Goal: Task Accomplishment & Management: Use online tool/utility

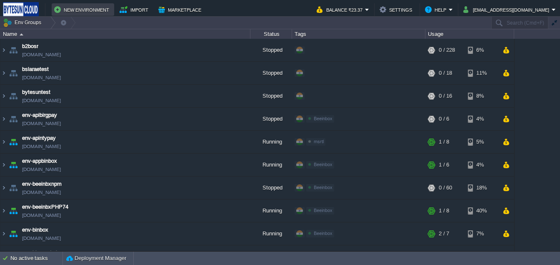
click at [75, 10] on button "New Environment" at bounding box center [83, 10] width 58 height 10
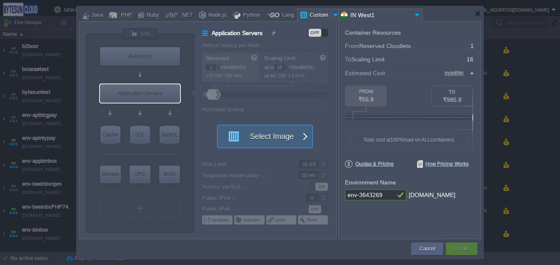
click at [264, 133] on button "Select Image" at bounding box center [260, 136] width 75 height 23
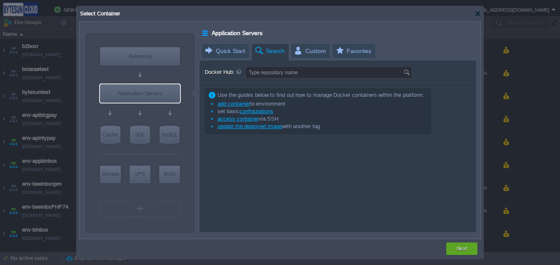
click at [280, 73] on input "Type repository name" at bounding box center [325, 72] width 158 height 11
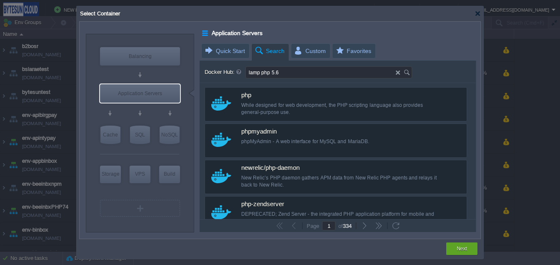
click at [255, 74] on input "lamp php 5.6" at bounding box center [321, 72] width 150 height 11
click at [409, 73] on img at bounding box center [408, 72] width 9 height 11
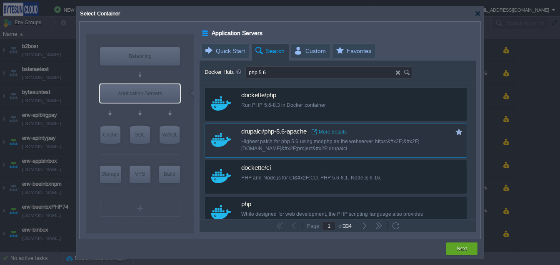
type input "php 5.6"
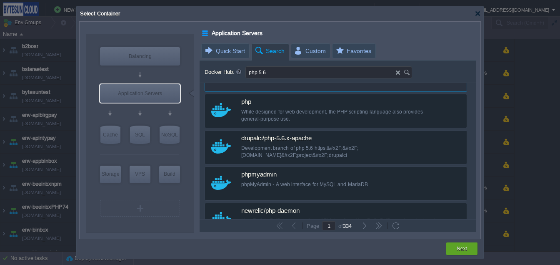
scroll to position [105, 0]
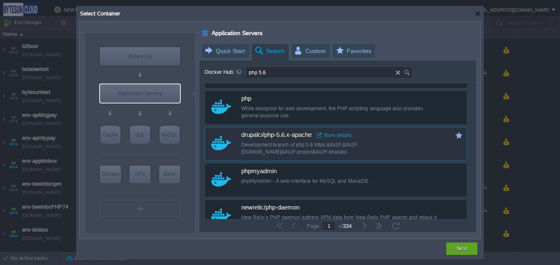
click at [369, 156] on div "drupalci/php-5.6.x-apache More details Development branch of php 5.6 https:&#x2…" at bounding box center [341, 143] width 201 height 32
type input "Php-5.6.x-apache"
type input "latest"
type input "Php-5.6.x-apache :"
type input "latest"
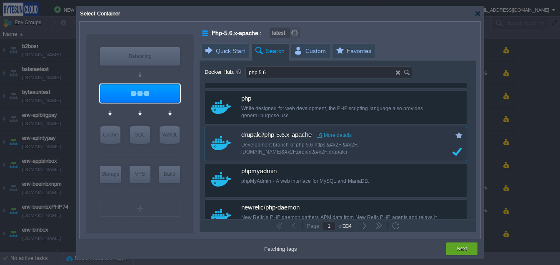
type input "production"
click at [453, 246] on div "Next" at bounding box center [462, 248] width 19 height 13
type input "production"
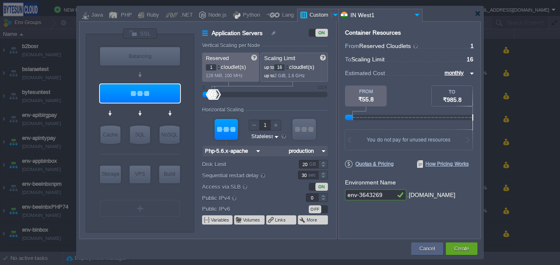
drag, startPoint x: 388, startPoint y: 198, endPoint x: 336, endPoint y: 197, distance: 52.1
click at [336, 197] on div "VM Balancing VM Application Servers VM Cache VM SQL VM NoSQL VM Storage VM VPS …" at bounding box center [280, 130] width 402 height 218
type input "bphp56"
click at [462, 243] on div "Create" at bounding box center [461, 248] width 19 height 13
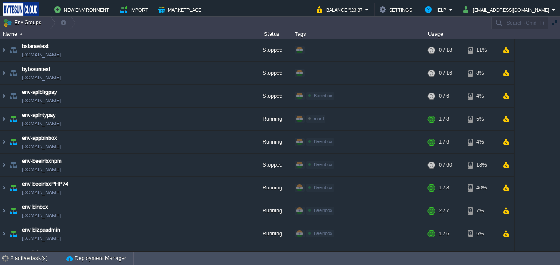
scroll to position [0, 0]
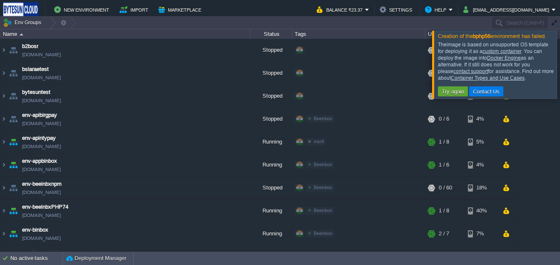
click at [560, 91] on div at bounding box center [570, 64] width 0 height 68
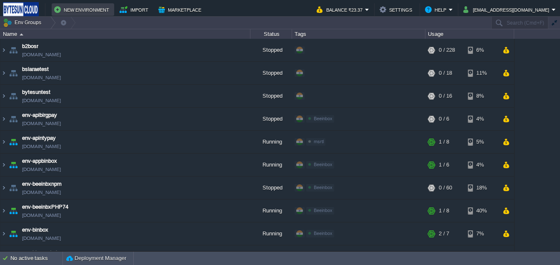
click at [77, 5] on button "New Environment" at bounding box center [83, 10] width 58 height 10
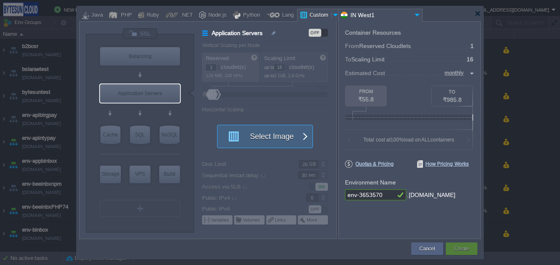
click at [240, 135] on button "Select Image" at bounding box center [260, 136] width 75 height 23
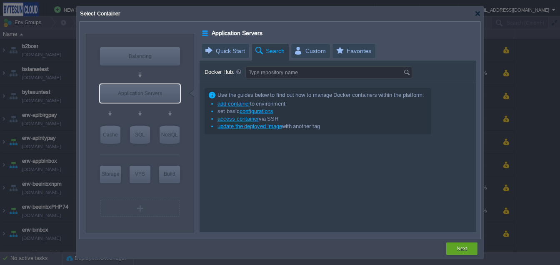
click at [284, 71] on input "Type repository name" at bounding box center [325, 72] width 158 height 11
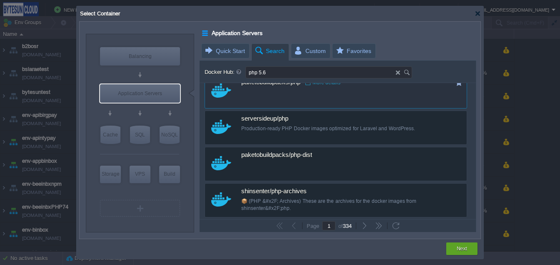
scroll to position [704, 0]
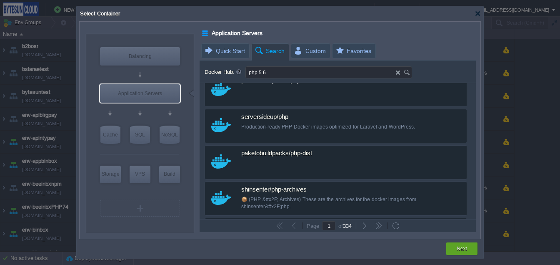
click at [269, 70] on input "php 5.6" at bounding box center [321, 72] width 150 height 11
paste input "creode/php-apache:5.6-ioncube"
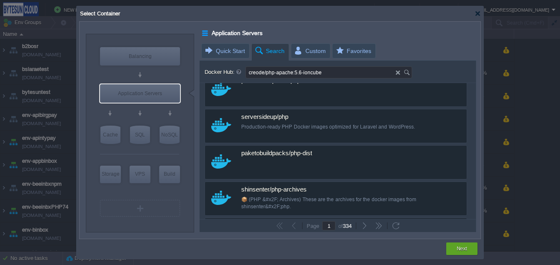
click at [405, 74] on img at bounding box center [408, 72] width 9 height 11
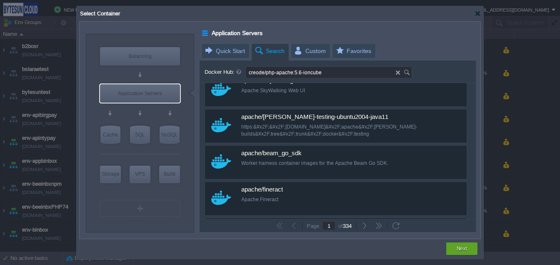
type input "creode/php-apache:5.6-ioncube"
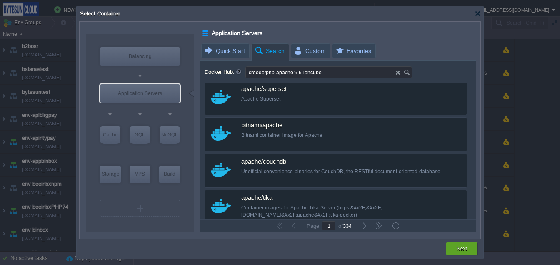
scroll to position [0, 0]
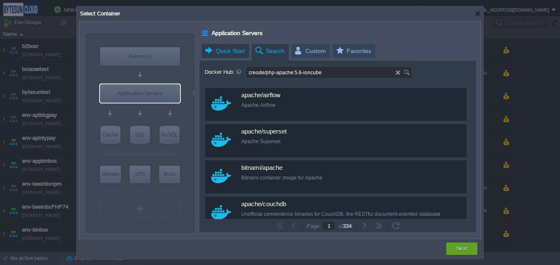
click at [237, 55] on span "Quick Start" at bounding box center [224, 51] width 41 height 14
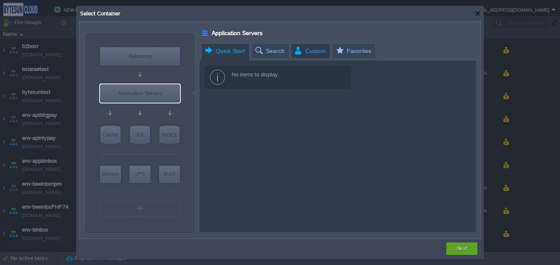
click at [307, 54] on span "Custom" at bounding box center [310, 51] width 32 height 14
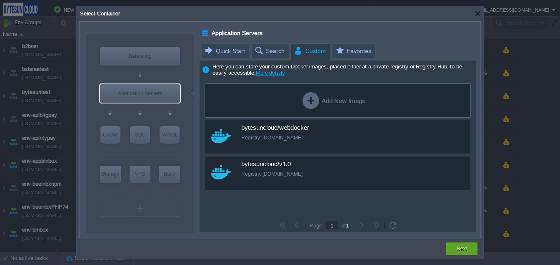
click at [325, 106] on div "Add New Image" at bounding box center [334, 100] width 63 height 17
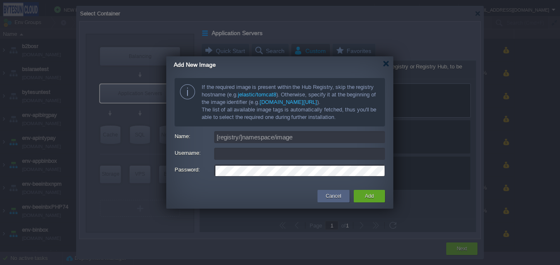
type input "[EMAIL_ADDRESS][PERSON_NAME][DOMAIN_NAME]"
click at [252, 138] on input "[registry/]namespace/image" at bounding box center [299, 137] width 171 height 12
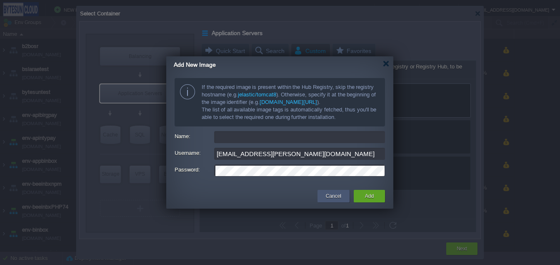
click at [325, 195] on div "Cancel" at bounding box center [334, 196] width 20 height 13
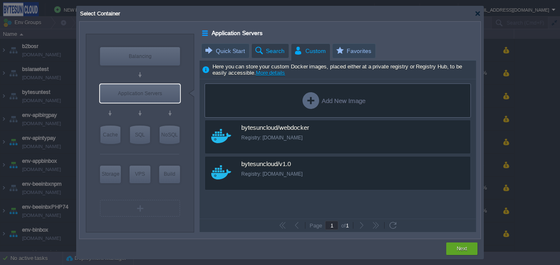
click at [284, 56] on em "Search" at bounding box center [271, 51] width 35 height 14
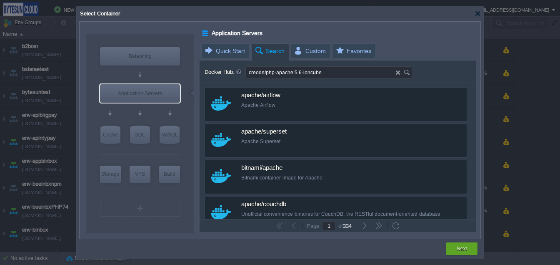
click at [266, 72] on input "creode/php-apache:5.6-ioncube" at bounding box center [321, 72] width 150 height 11
click at [410, 70] on img at bounding box center [408, 72] width 9 height 11
click at [320, 69] on input "creode php-apache:5.6-ioncube" at bounding box center [321, 72] width 150 height 11
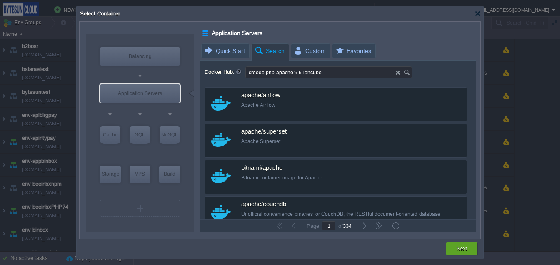
paste input "lavoweb/php-5.6:"
click at [408, 75] on img at bounding box center [408, 72] width 9 height 11
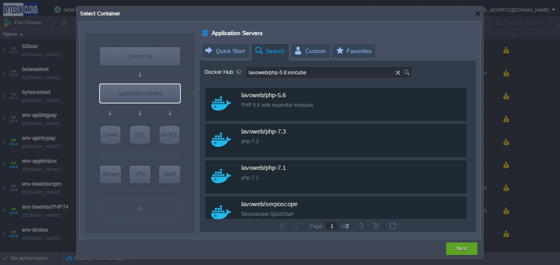
type input "lavoweb/php-5.6:ioncube"
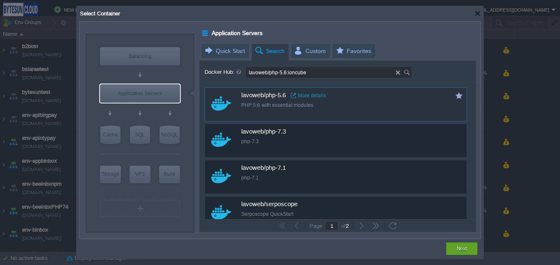
click at [256, 114] on div "custom lavoweb/php-5.6 More details PHP 5.6 with essential modules" at bounding box center [336, 104] width 263 height 34
type input "Php-5.6"
type input "latest"
type input "Php-5.6 :"
type input "latest"
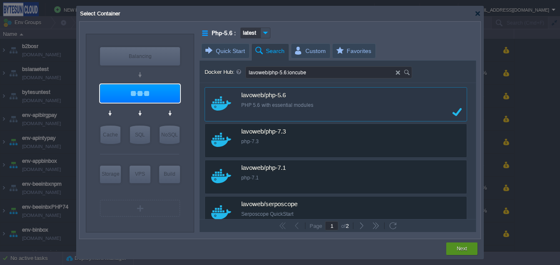
click at [450, 243] on div "Next" at bounding box center [462, 248] width 31 height 13
type input "latest"
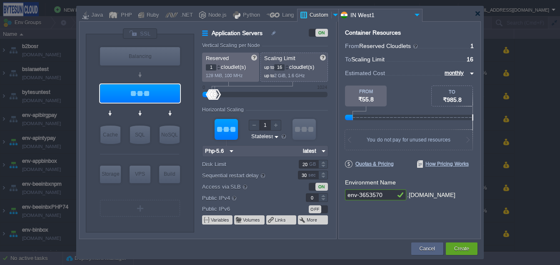
click at [348, 195] on input "env-3653570" at bounding box center [370, 194] width 50 height 11
type input "benv-3653570"
click at [456, 244] on button "Create" at bounding box center [461, 248] width 15 height 8
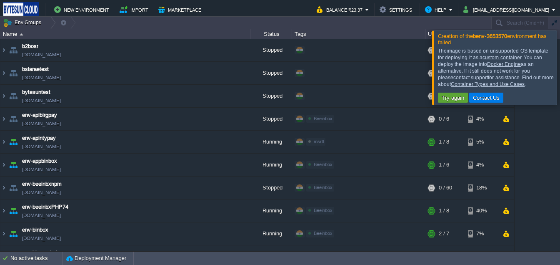
click at [488, 58] on link "custom container" at bounding box center [502, 58] width 38 height 6
click at [560, 76] on div at bounding box center [570, 67] width 0 height 74
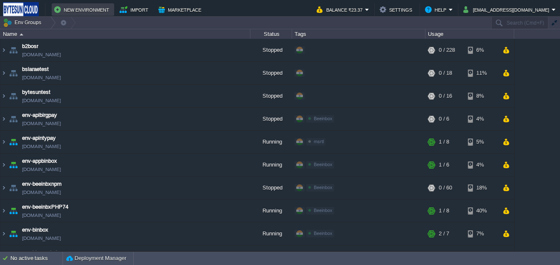
click at [83, 5] on button "New Environment" at bounding box center [83, 10] width 58 height 10
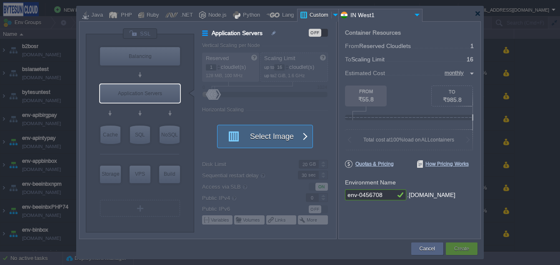
click at [253, 136] on button "Select Image" at bounding box center [260, 136] width 75 height 23
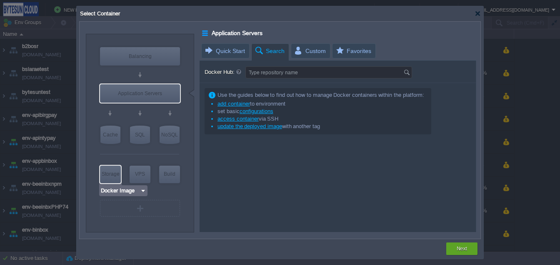
click at [130, 191] on input "Docker Image" at bounding box center [120, 190] width 40 height 8
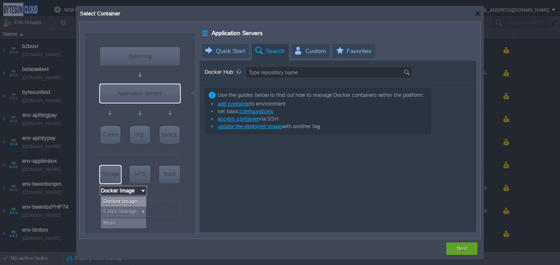
click at [123, 200] on div "Docker Image..." at bounding box center [123, 201] width 45 height 10
type input "Storage Containers"
type input "6"
type input "Select Image"
type input "Storage Containers"
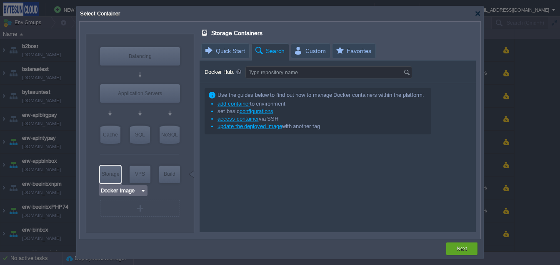
click at [116, 175] on div "Storage" at bounding box center [110, 174] width 21 height 17
click at [308, 74] on input "Docker Hub:" at bounding box center [325, 72] width 158 height 11
type input "centos7"
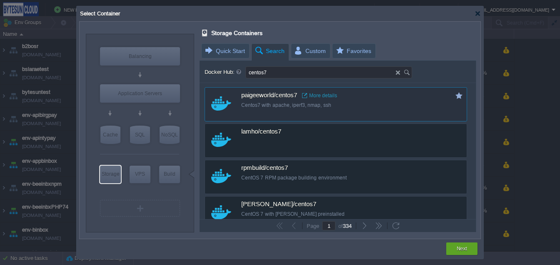
click at [394, 105] on div "Centos7 with apache, iperf3, nmap, ssh" at bounding box center [341, 105] width 201 height 7
type input "16"
type input "Centos7"
type input "latest"
type input "Centos7 :"
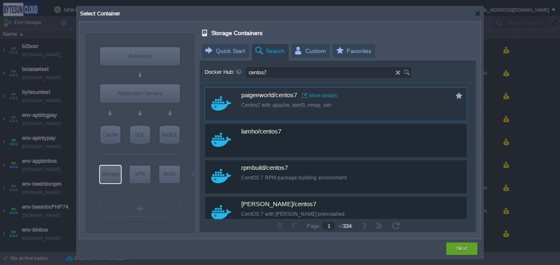
type input "latest"
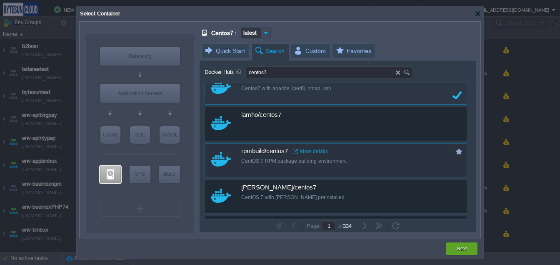
scroll to position [15, 0]
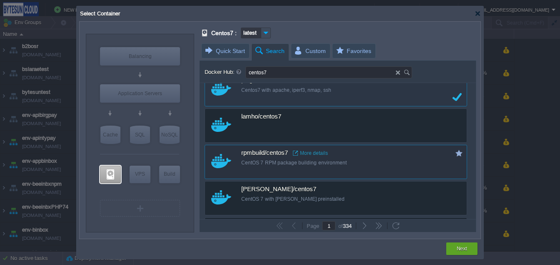
click at [395, 162] on div "CentOS 7 RPM package building environment" at bounding box center [341, 162] width 201 height 7
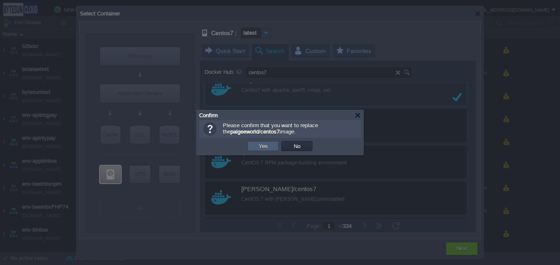
click at [267, 142] on td "Yes" at bounding box center [263, 146] width 31 height 10
type input "latest"
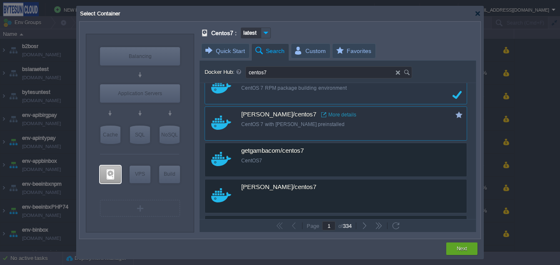
scroll to position [87, 0]
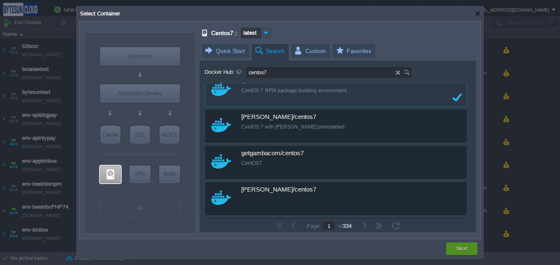
click at [463, 246] on button "Next" at bounding box center [462, 248] width 10 height 8
type input "latest"
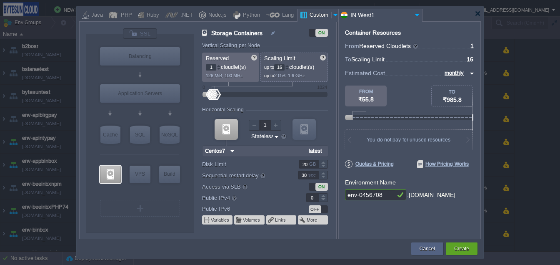
click at [349, 194] on input "env-0456708" at bounding box center [370, 194] width 50 height 11
click at [347, 195] on input "env-0456708" at bounding box center [370, 194] width 50 height 11
type input "cenv-0456708"
click at [464, 249] on button "Create" at bounding box center [461, 248] width 15 height 8
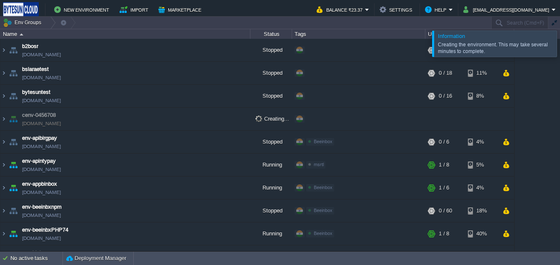
click at [560, 52] on div at bounding box center [570, 43] width 0 height 26
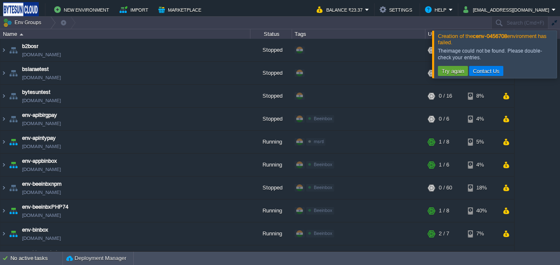
click at [560, 51] on div at bounding box center [570, 53] width 0 height 47
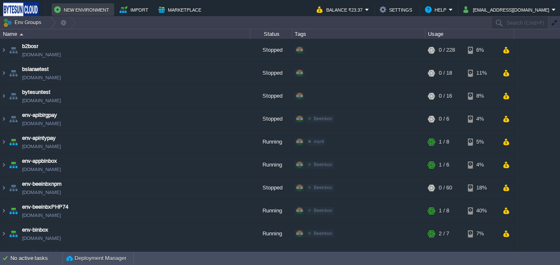
click at [75, 13] on button "New Environment" at bounding box center [83, 10] width 58 height 10
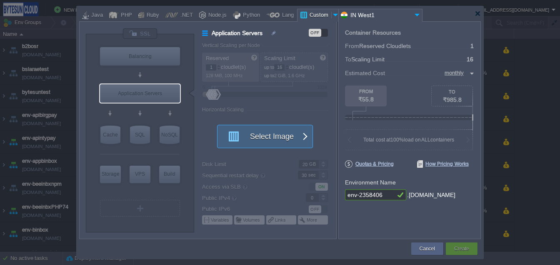
click at [272, 129] on button "Select Image" at bounding box center [260, 136] width 75 height 23
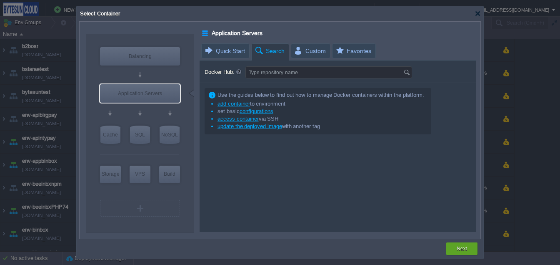
click at [286, 73] on input "Type repository name" at bounding box center [325, 72] width 158 height 11
type input "centos 7"
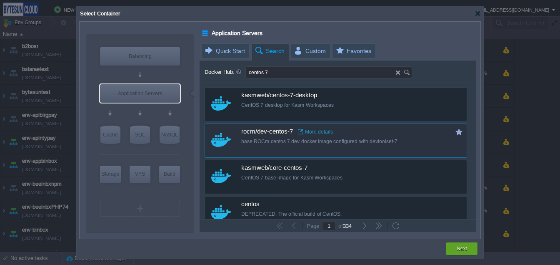
click at [385, 146] on div "rocm/dev-centos-7 More details base ROCm centos 7 dev docker image configured w…" at bounding box center [341, 136] width 201 height 25
type input "Dev-centos-7"
type input "latest"
type input "Dev-centos-7 :"
type input "latest"
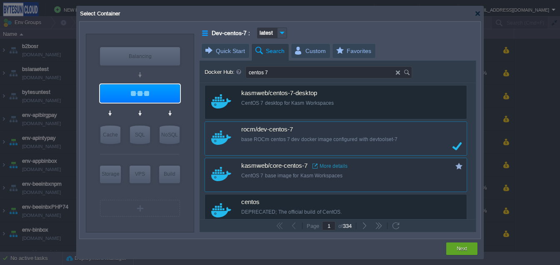
scroll to position [0, 0]
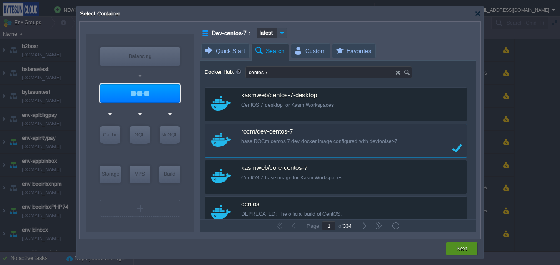
click at [460, 250] on button "Next" at bounding box center [462, 248] width 10 height 8
type input "latest"
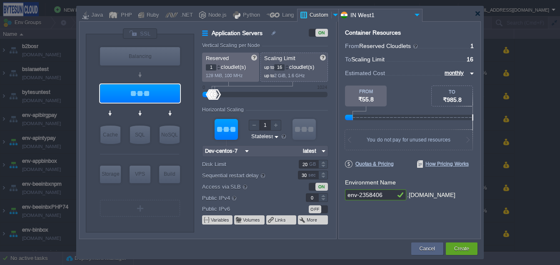
click at [347, 196] on input "env-2358406" at bounding box center [370, 194] width 50 height 11
type input "benv-2358406"
click at [323, 148] on img at bounding box center [323, 151] width 9 height 11
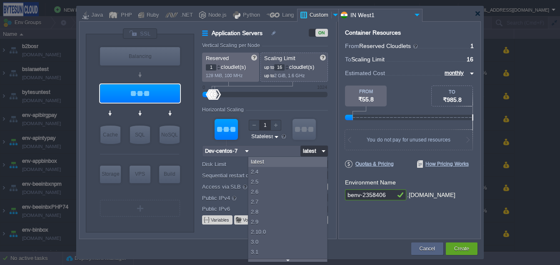
click at [333, 142] on form "Vertical Scaling per Node Reserved 1 cloudlet(s) 128 MiB, 100 MHz Scaling Limit…" at bounding box center [269, 141] width 134 height 196
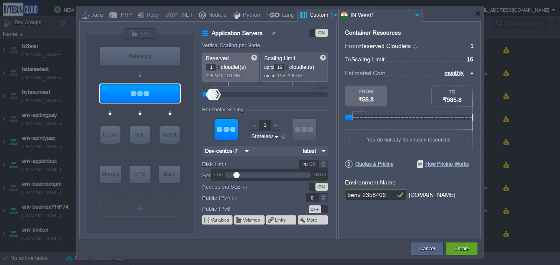
click at [306, 164] on input "20" at bounding box center [309, 164] width 20 height 9
type input "30"
click at [363, 225] on div "Container Resources From Reserved Cloudlets ... = 1 not added To Scaling Limit …" at bounding box center [410, 130] width 143 height 218
click at [452, 247] on div "Create" at bounding box center [461, 248] width 19 height 13
